Goal: Check status: Check status

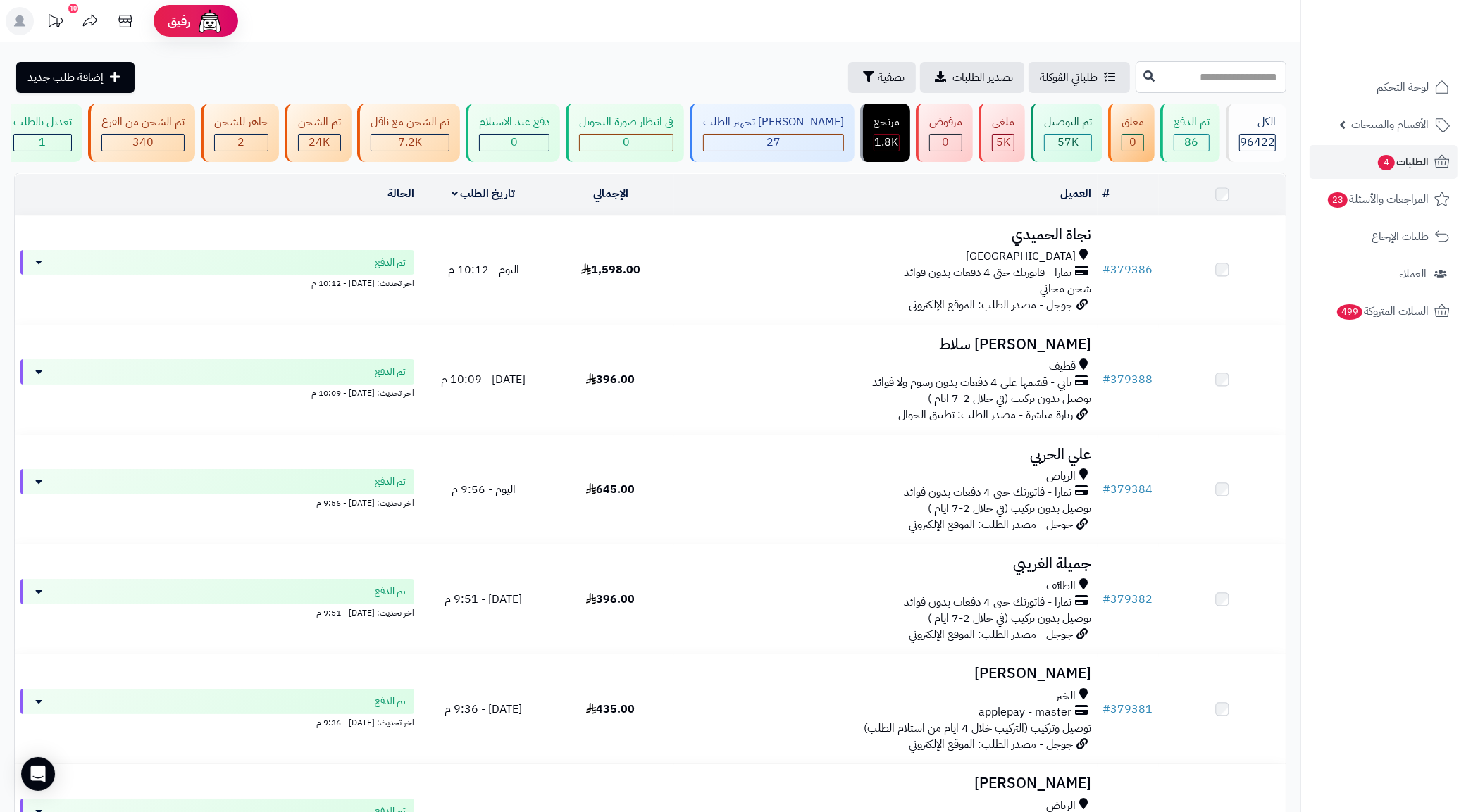
click at [1212, 68] on input "text" at bounding box center [1211, 76] width 151 height 32
paste input "******"
type input "******"
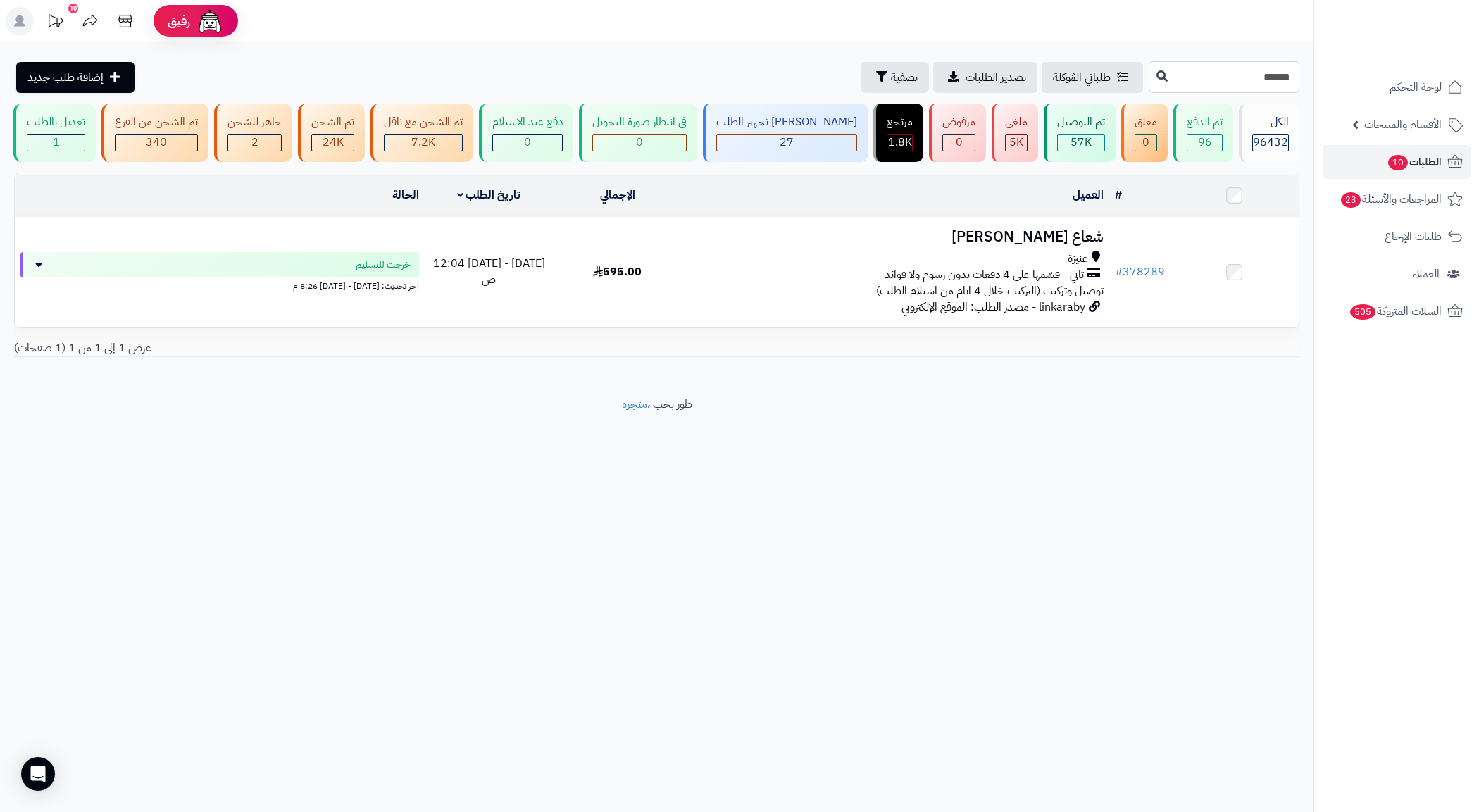
click at [1213, 81] on input "******" at bounding box center [1224, 76] width 151 height 32
